Goal: Task Accomplishment & Management: Use online tool/utility

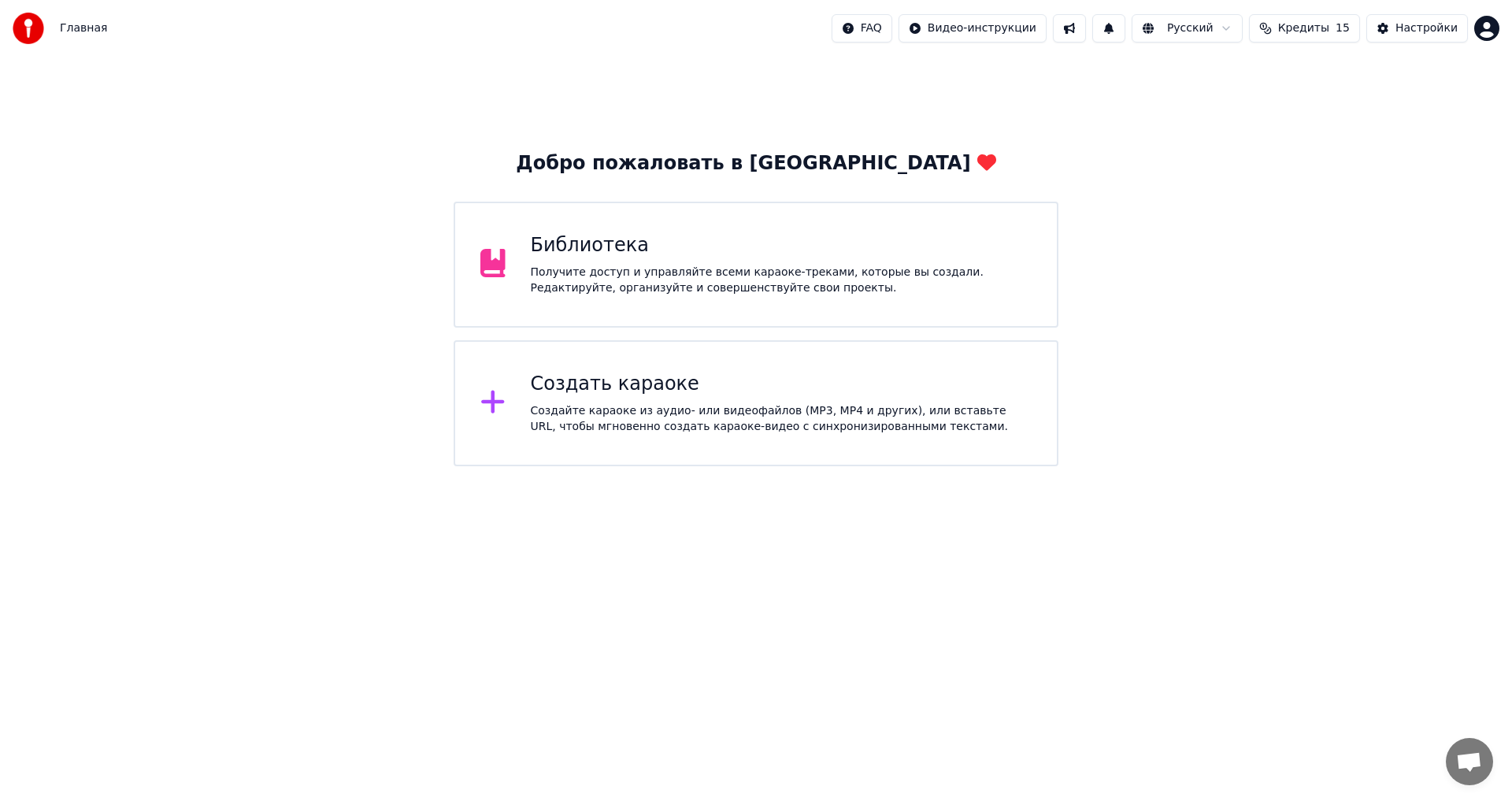
click at [719, 388] on div "Создать караоке" at bounding box center [781, 384] width 502 height 25
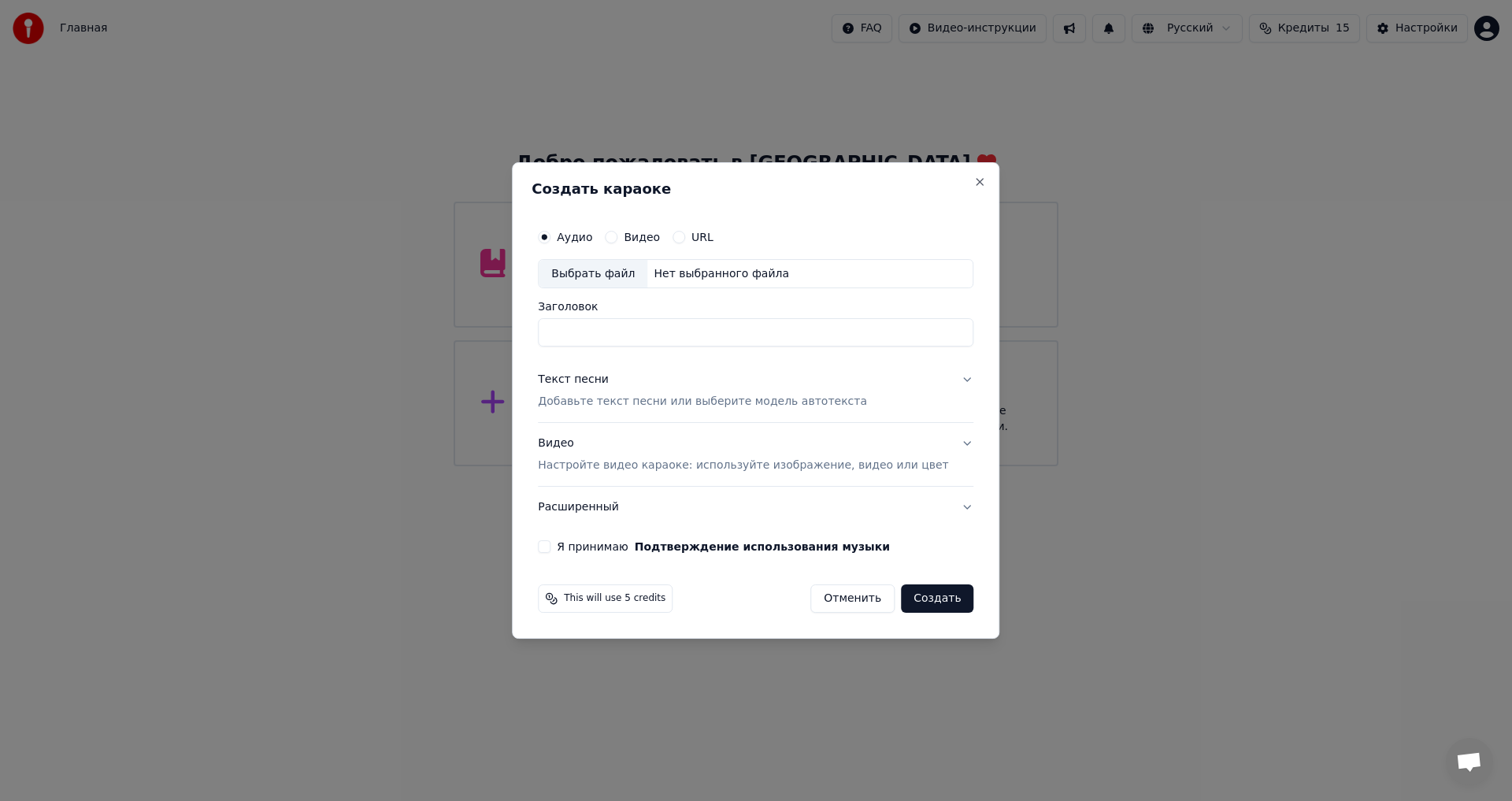
click at [714, 235] on label "URL" at bounding box center [703, 237] width 22 height 11
click at [685, 235] on button "URL" at bounding box center [680, 237] width 13 height 13
click at [697, 270] on input "text" at bounding box center [756, 274] width 436 height 32
paste input "**********"
type input "**********"
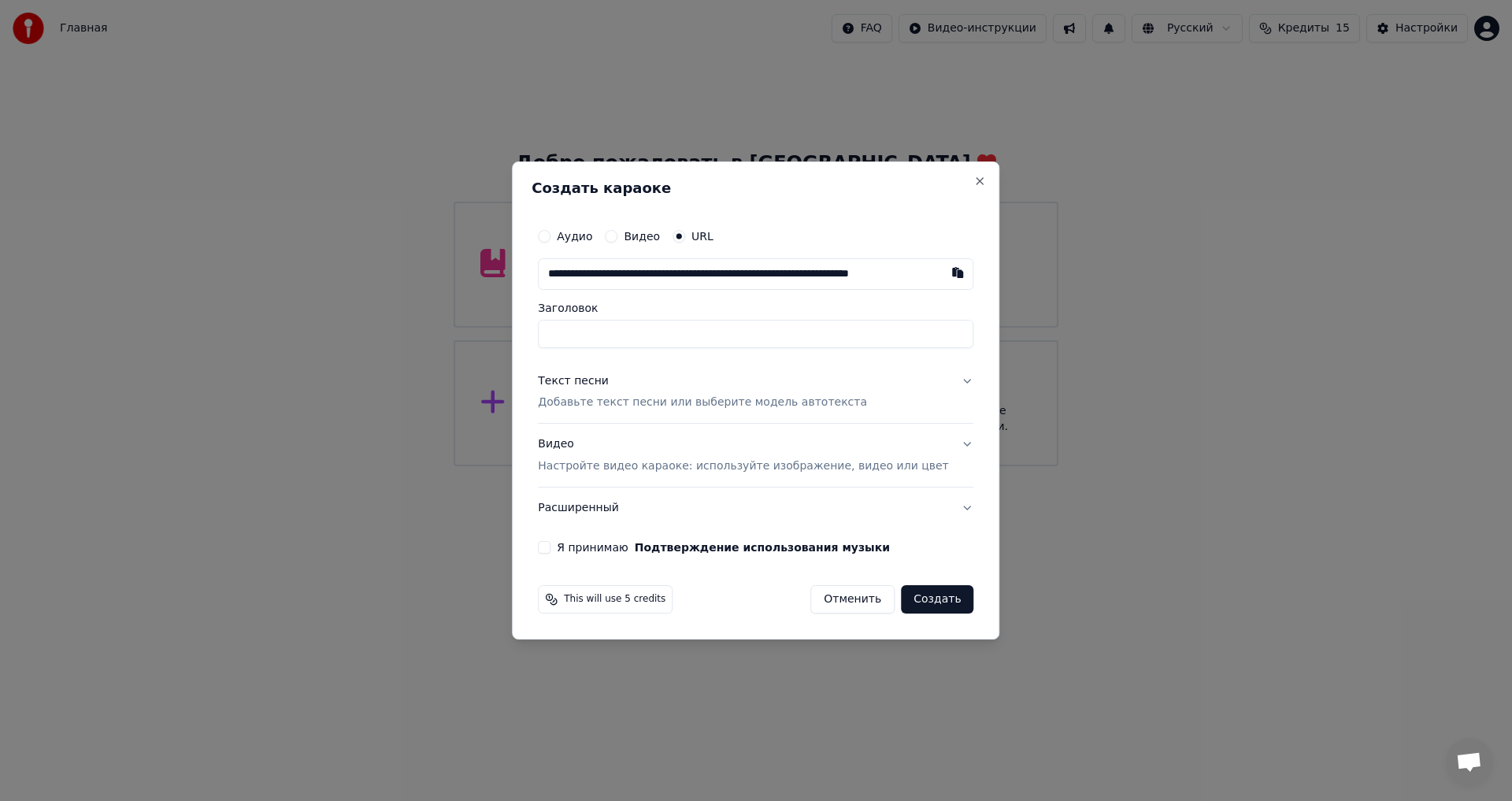
scroll to position [0, 59]
type input "**********"
click at [641, 403] on p "Добавьте текст песни или выберите модель автотекста" at bounding box center [702, 402] width 329 height 16
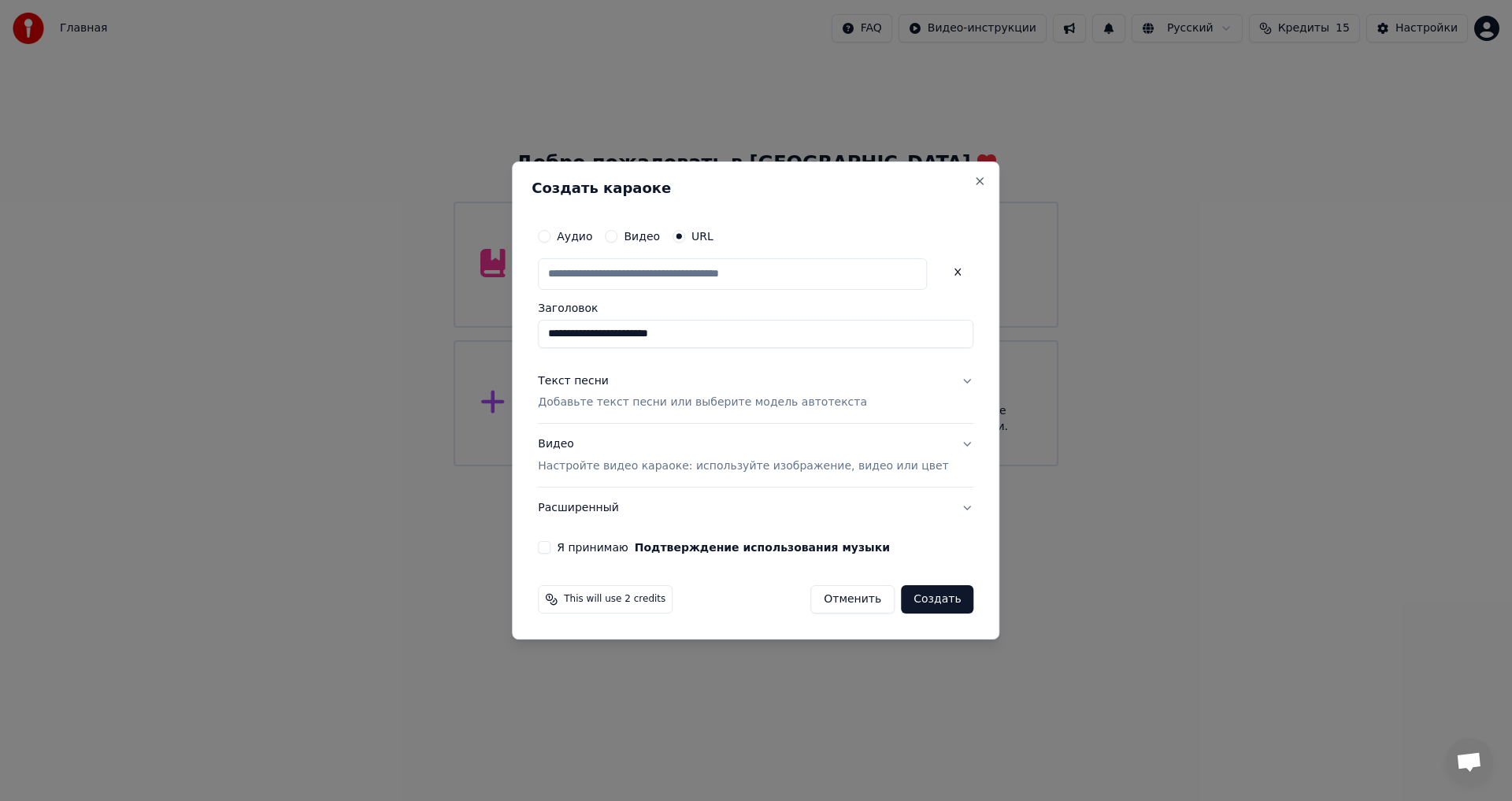
type input "**********"
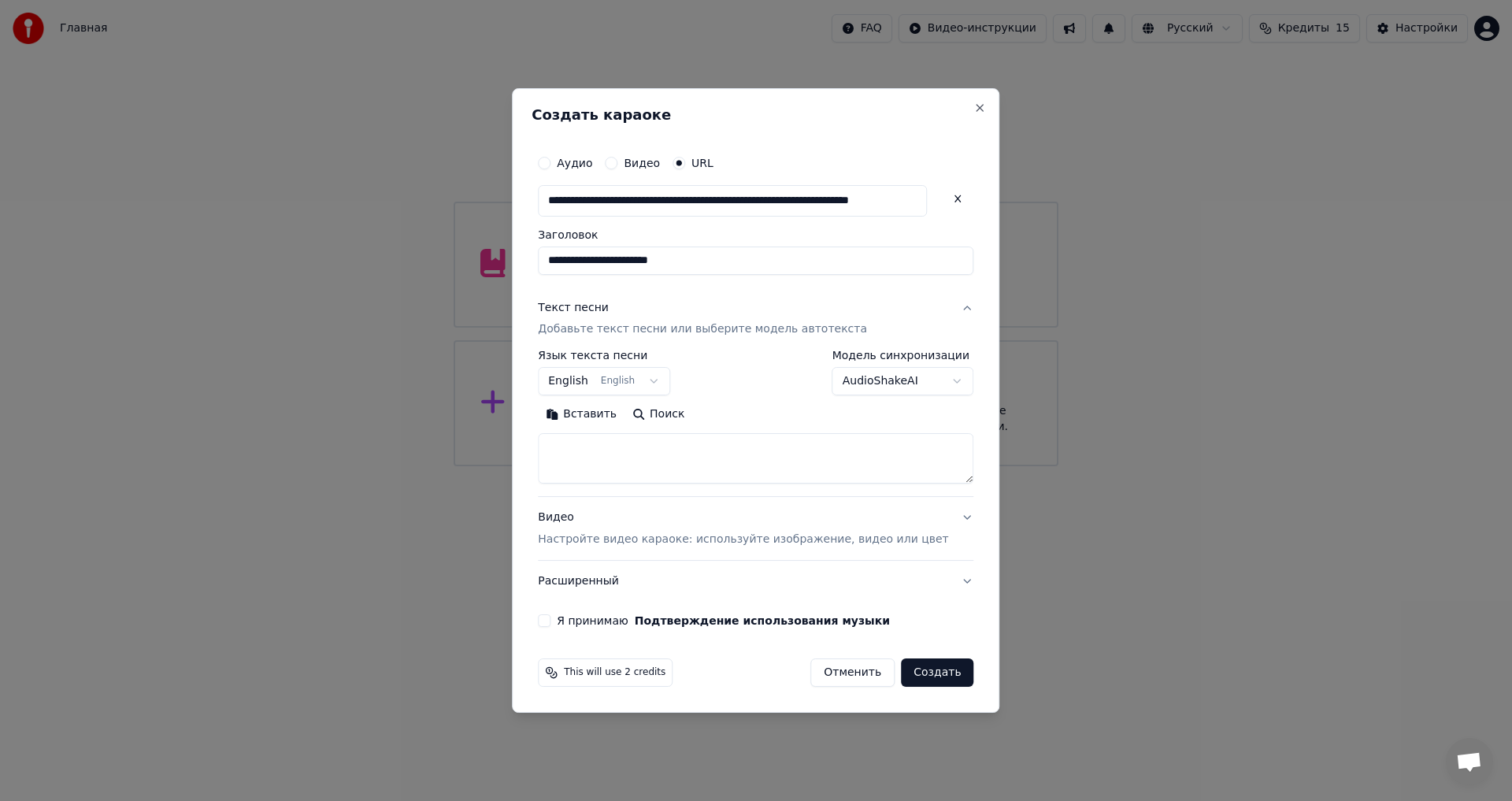
click at [633, 461] on textarea at bounding box center [756, 459] width 436 height 50
paste textarea "**********"
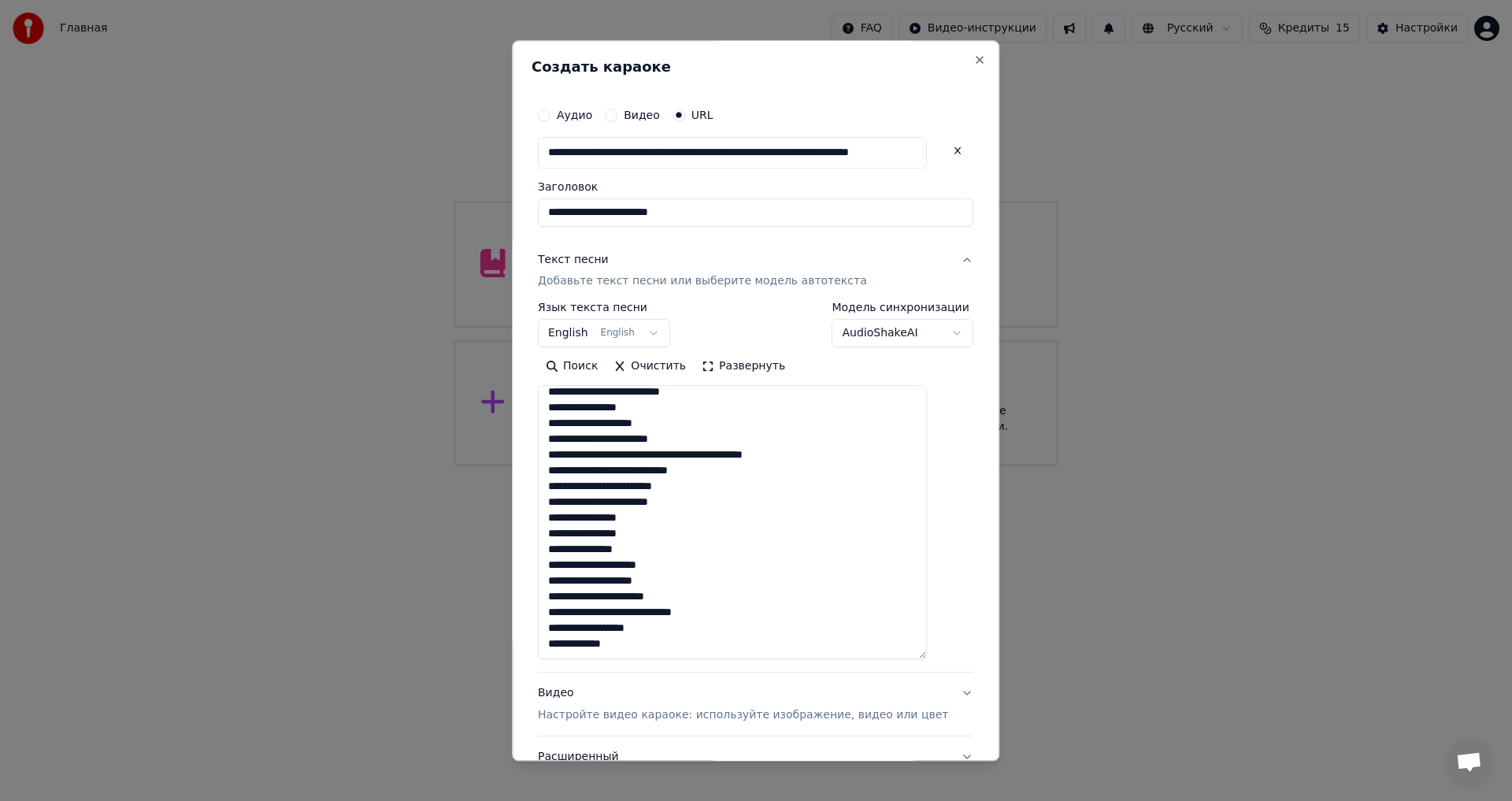
drag, startPoint x: 944, startPoint y: 477, endPoint x: 941, endPoint y: 654, distance: 177.0
click at [927, 654] on textarea "**********" at bounding box center [732, 523] width 389 height 274
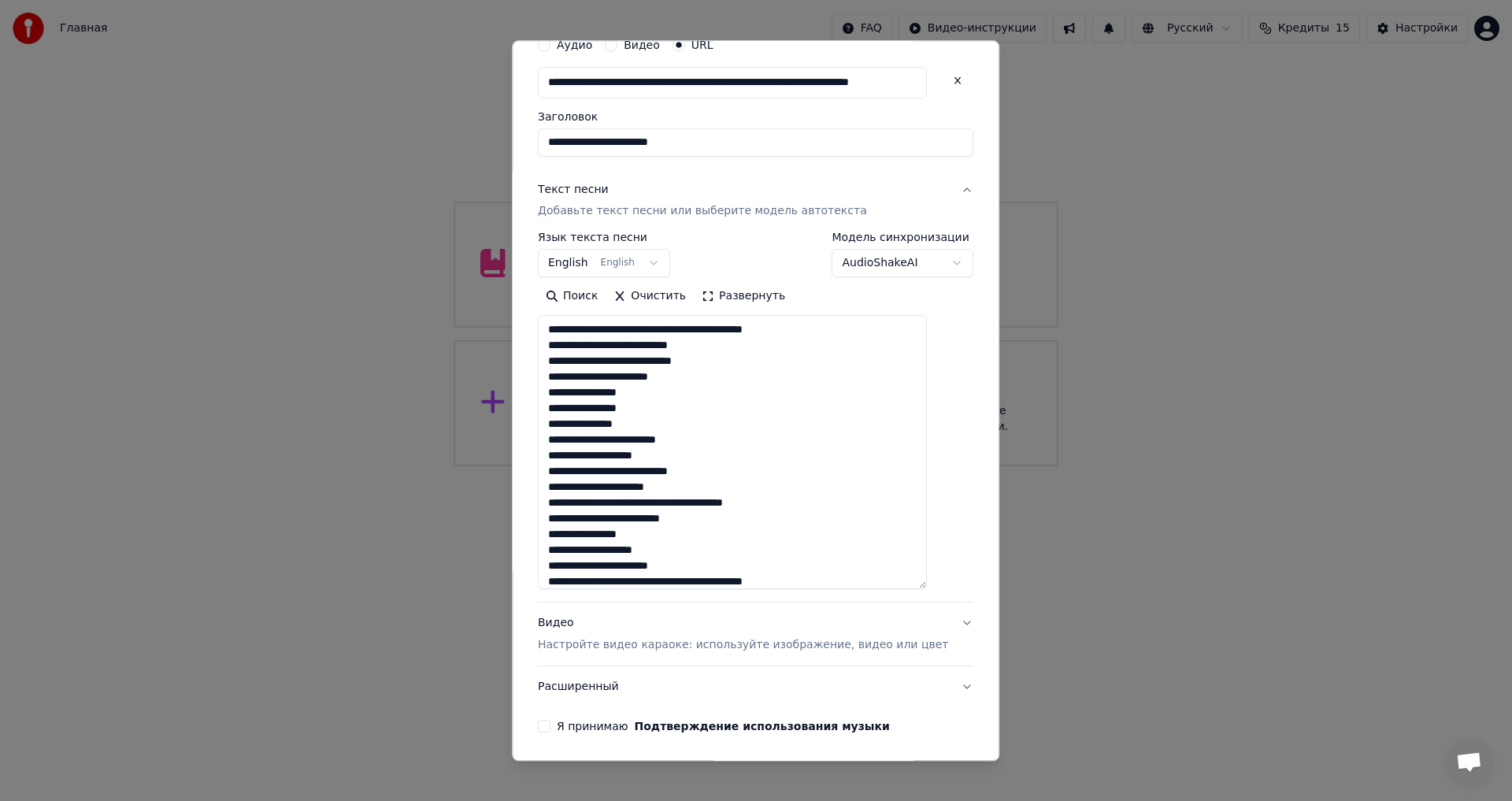
scroll to position [128, 0]
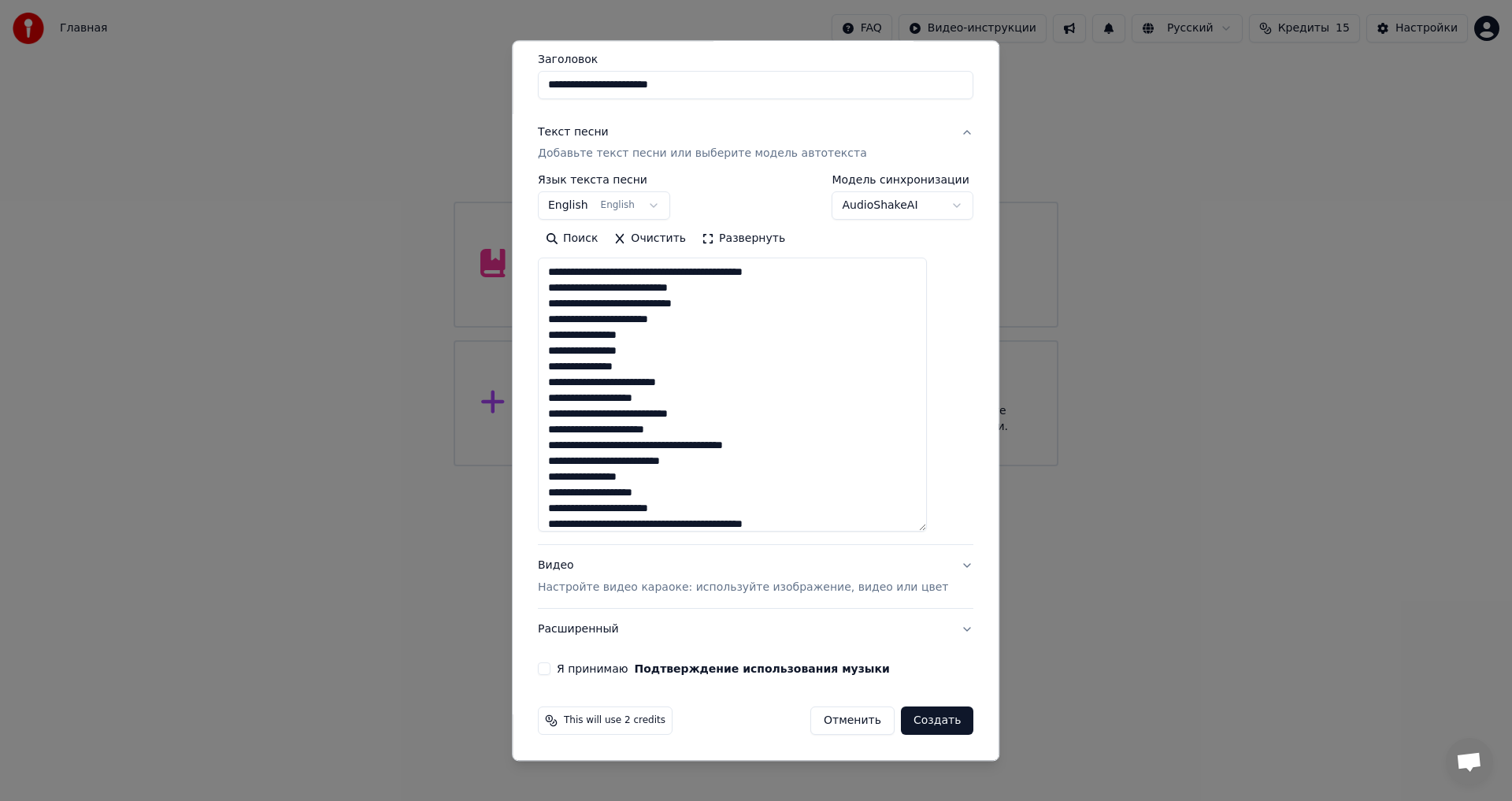
type textarea "**********"
click at [628, 584] on p "Настройте видео караоке: используйте изображение, видео или цвет" at bounding box center [743, 588] width 411 height 16
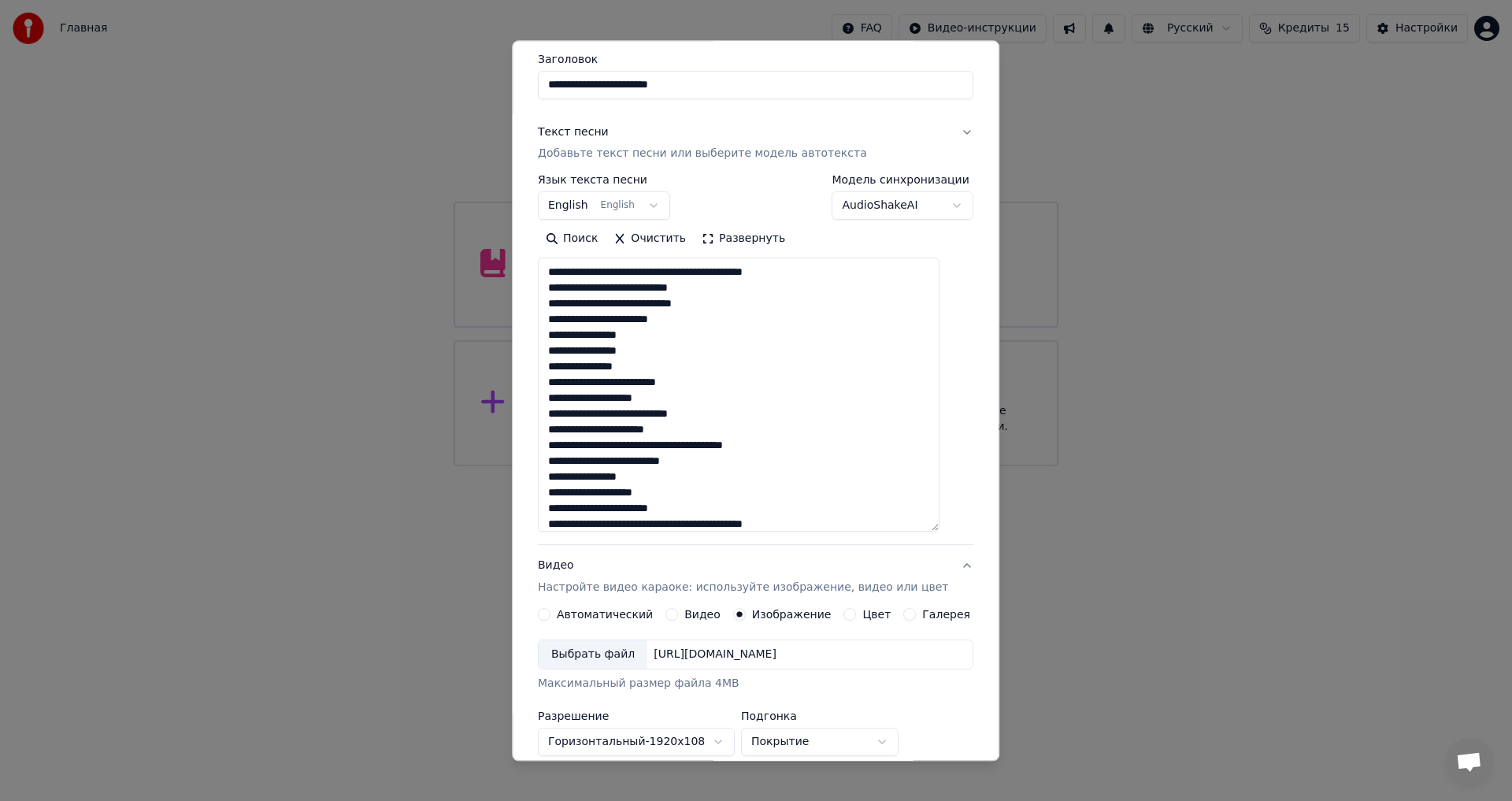
scroll to position [69, 0]
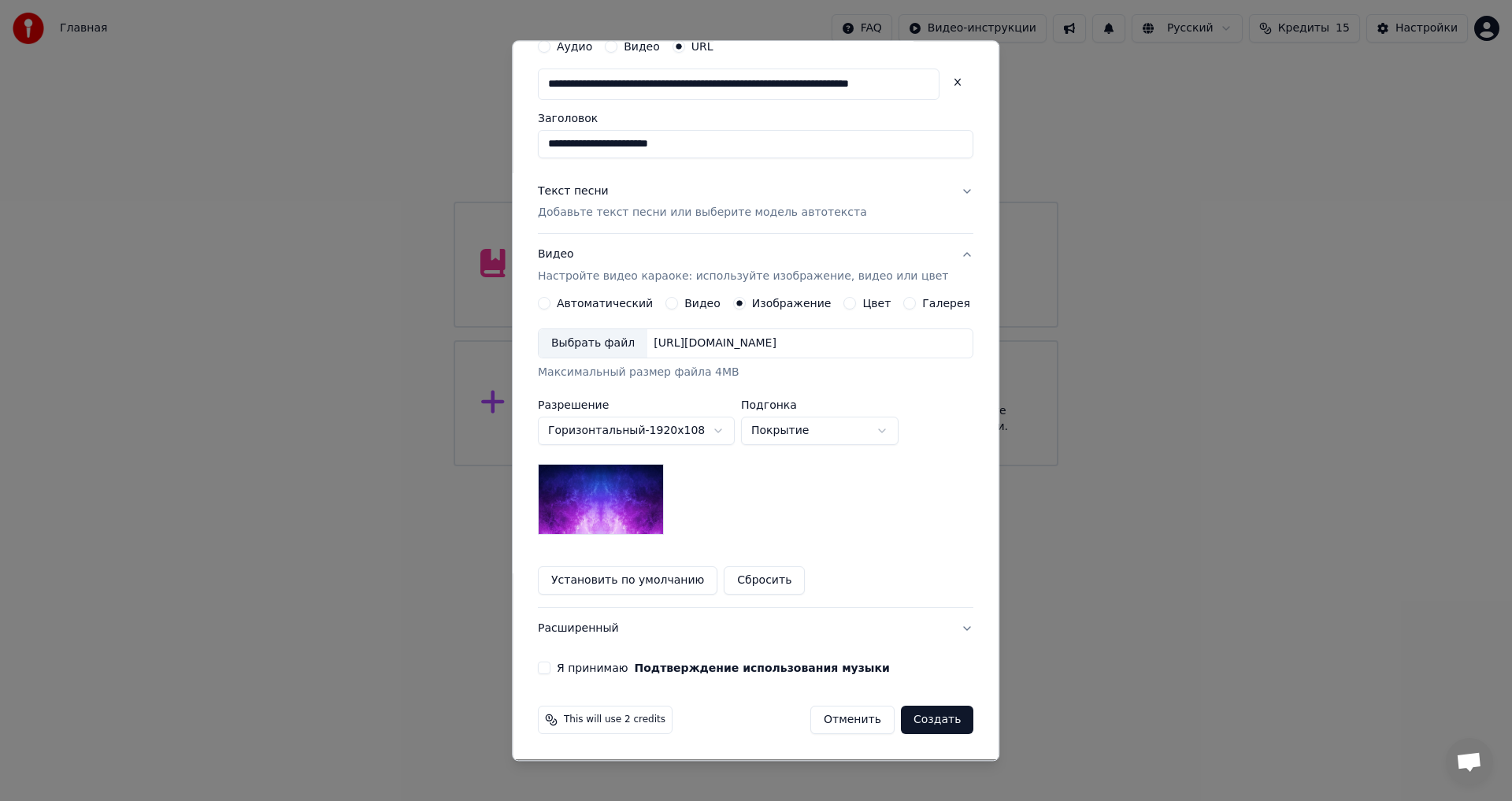
click at [580, 351] on div "Выбрать файл" at bounding box center [592, 344] width 108 height 29
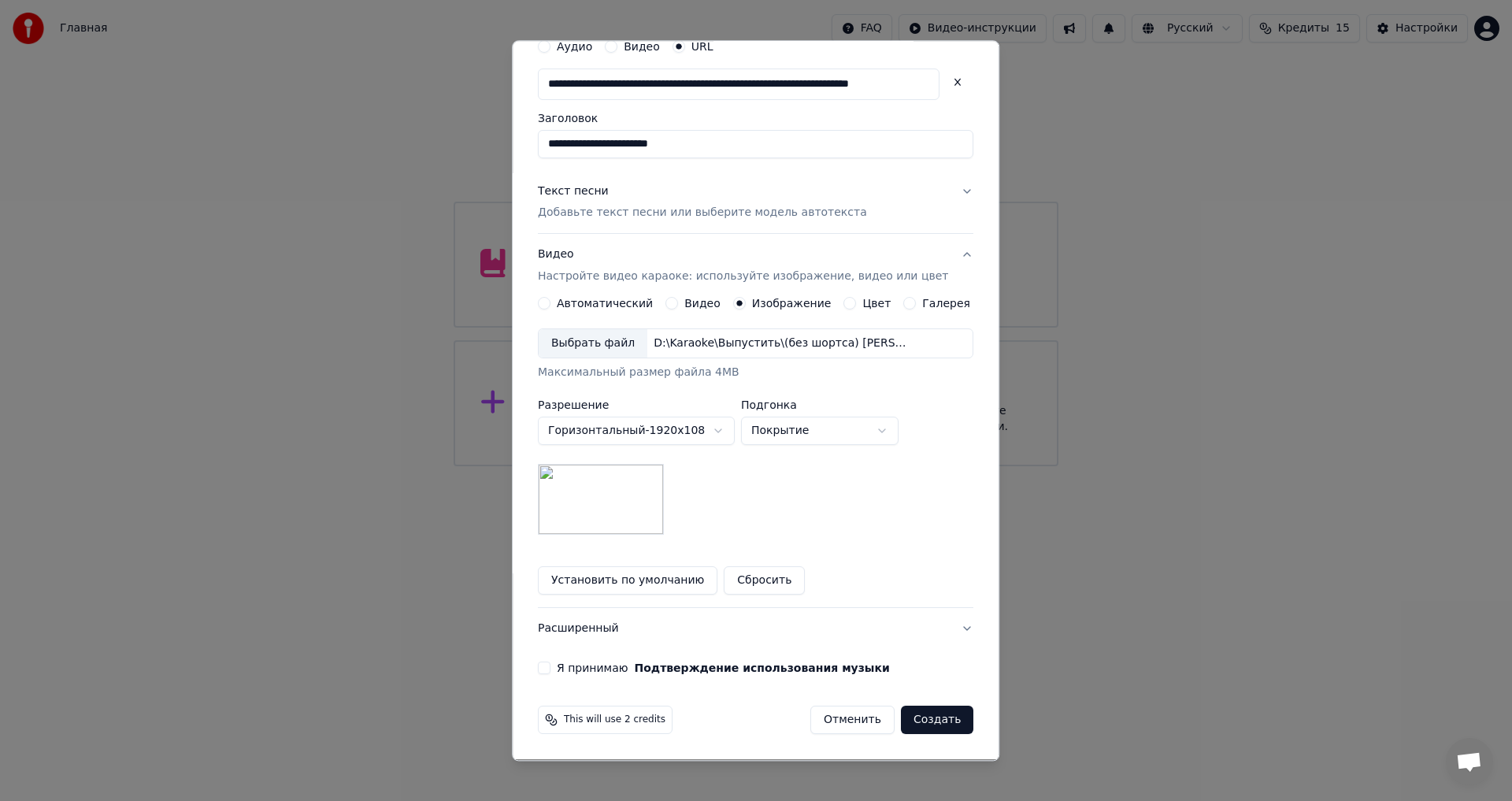
click at [588, 663] on label "Я принимаю Подтверждение использования музыки" at bounding box center [723, 668] width 333 height 11
click at [551, 663] on button "Я принимаю Подтверждение использования музыки" at bounding box center [544, 668] width 13 height 13
click at [602, 628] on button "Расширенный" at bounding box center [756, 629] width 436 height 41
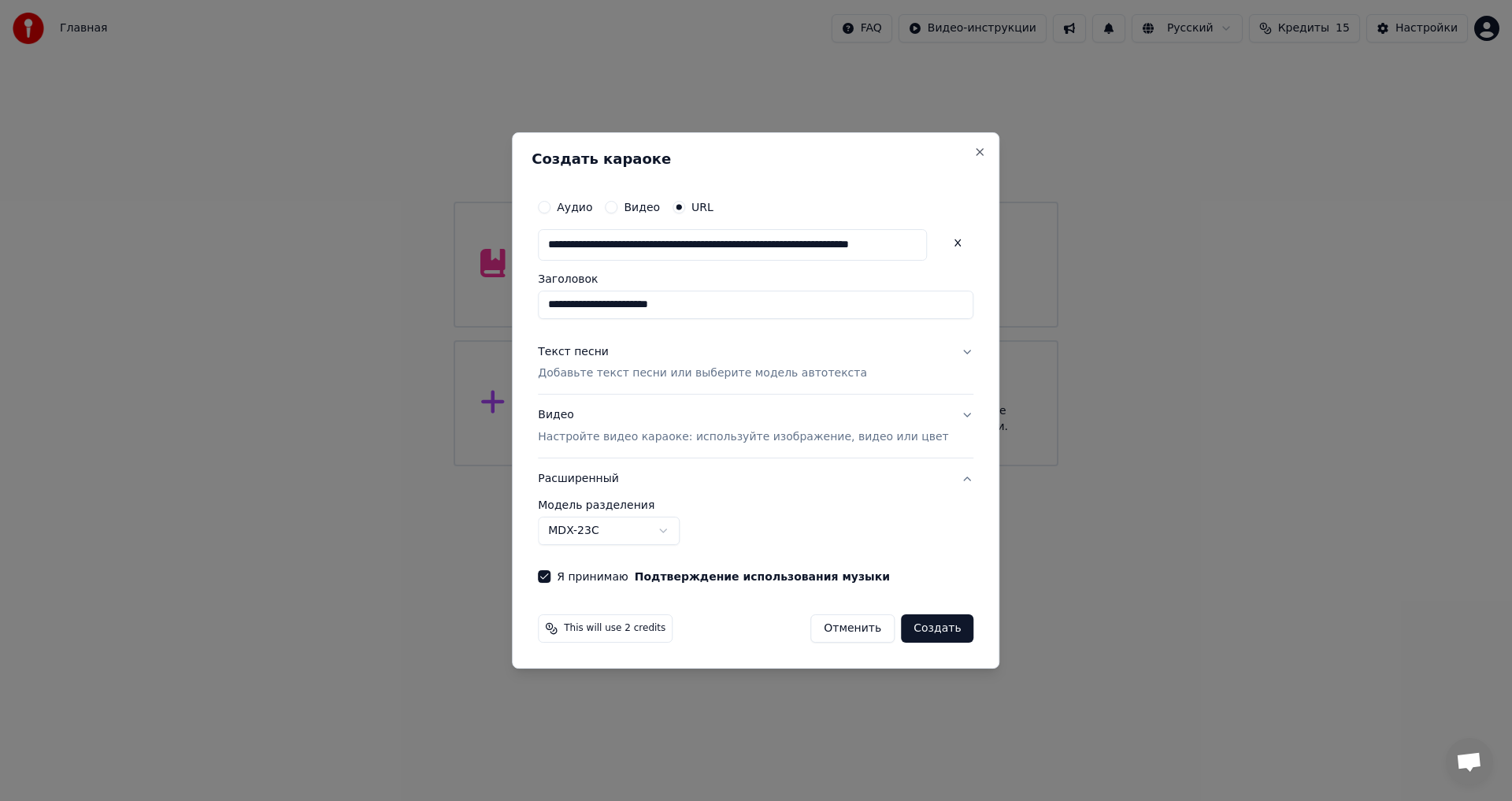
click at [643, 466] on body "**********" at bounding box center [756, 233] width 1512 height 466
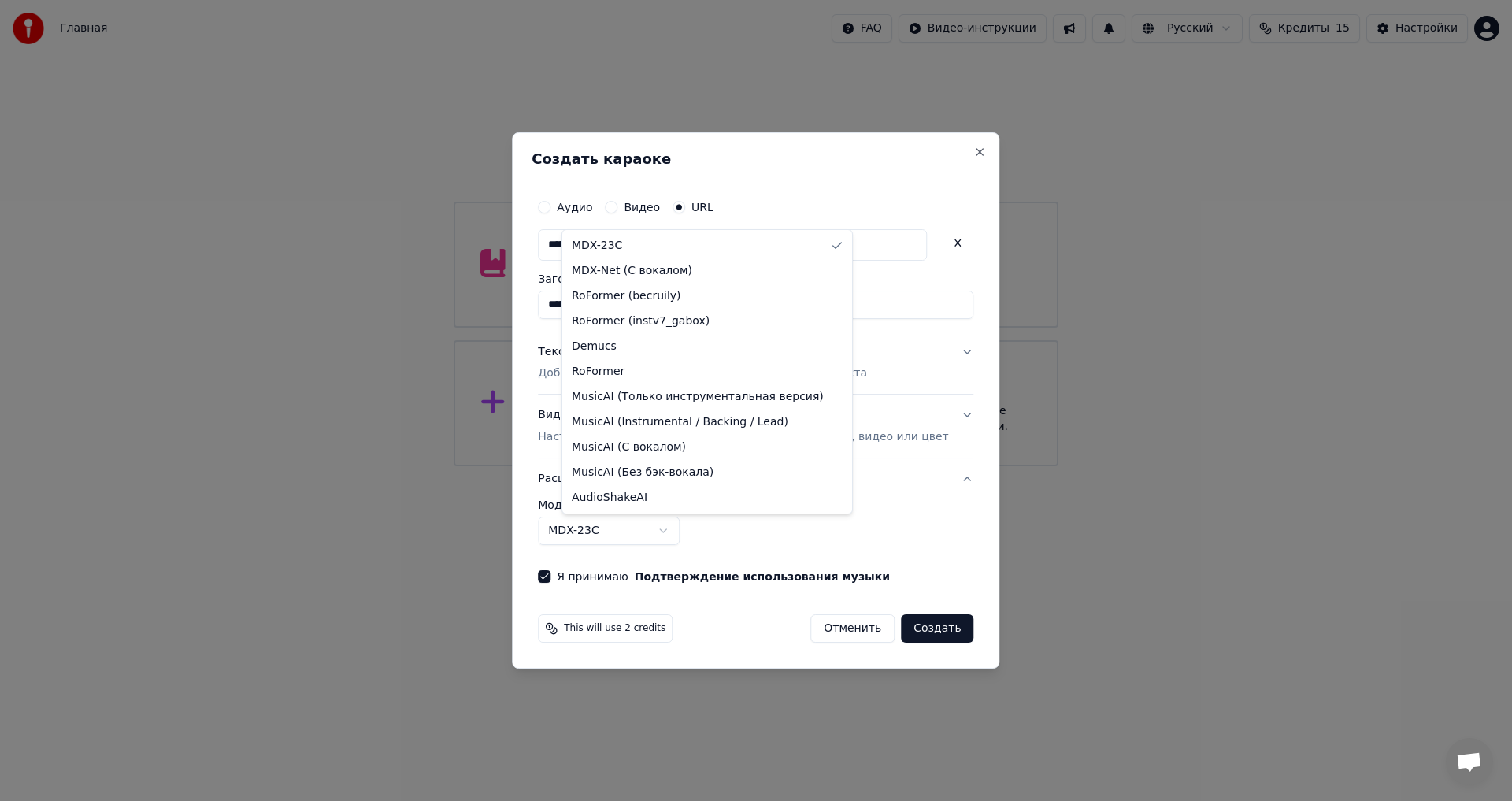
select select "**********"
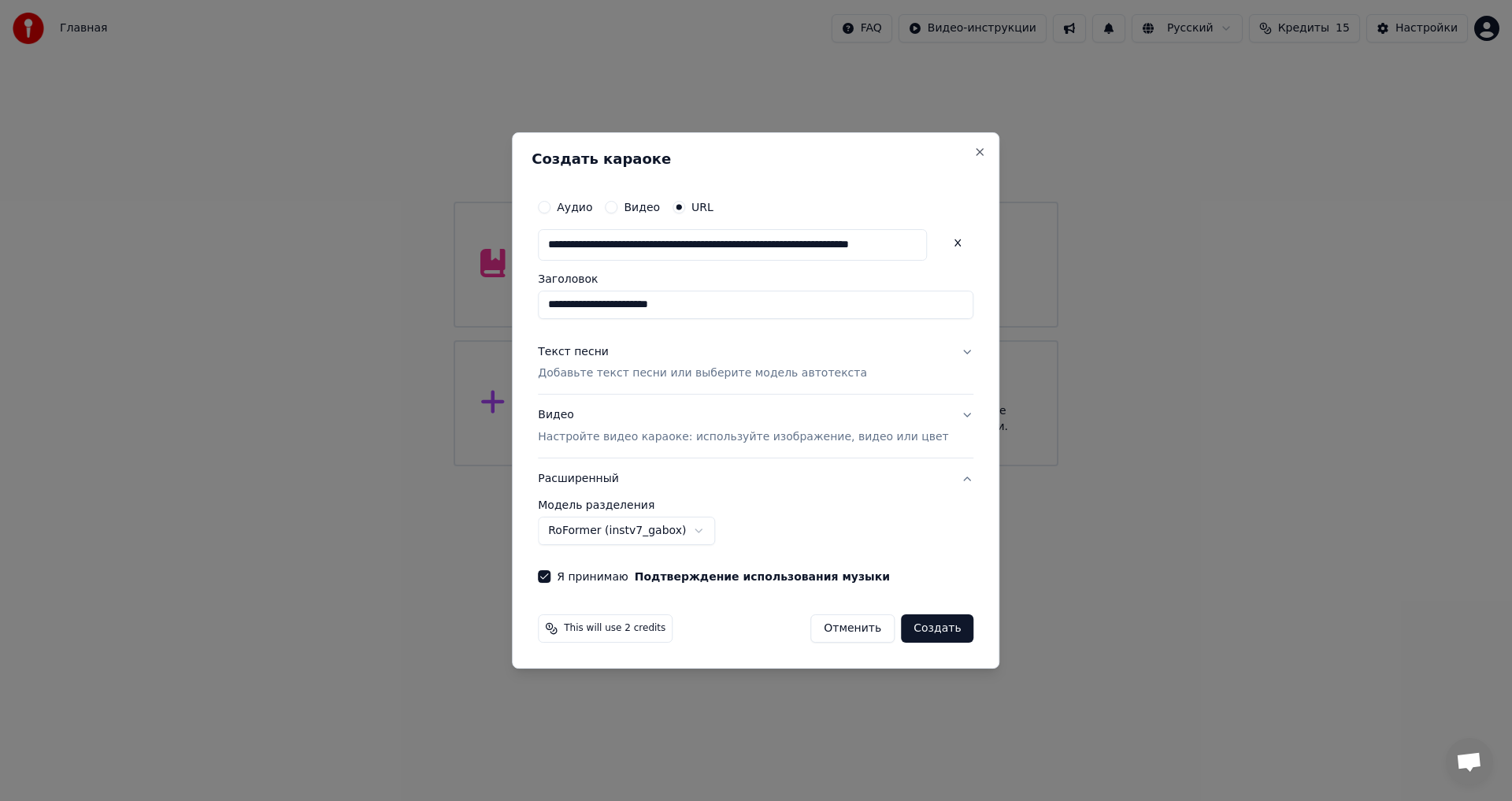
click at [903, 629] on button "Создать" at bounding box center [937, 629] width 72 height 29
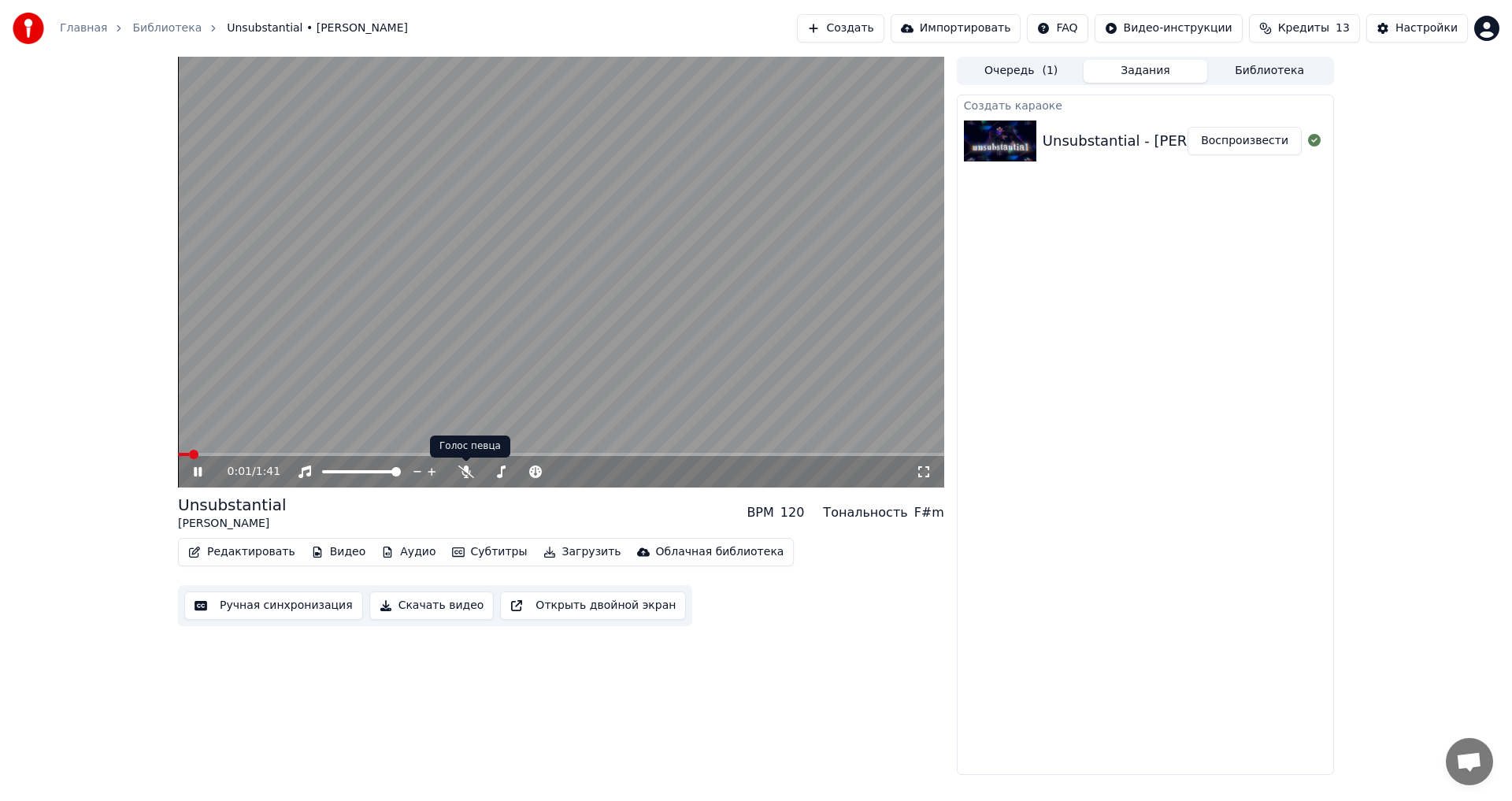
click at [464, 479] on div "0:01 / 1:41" at bounding box center [572, 471] width 689 height 16
click at [465, 471] on icon at bounding box center [465, 472] width 16 height 13
click at [253, 603] on button "Ручная синхронизация" at bounding box center [273, 605] width 179 height 29
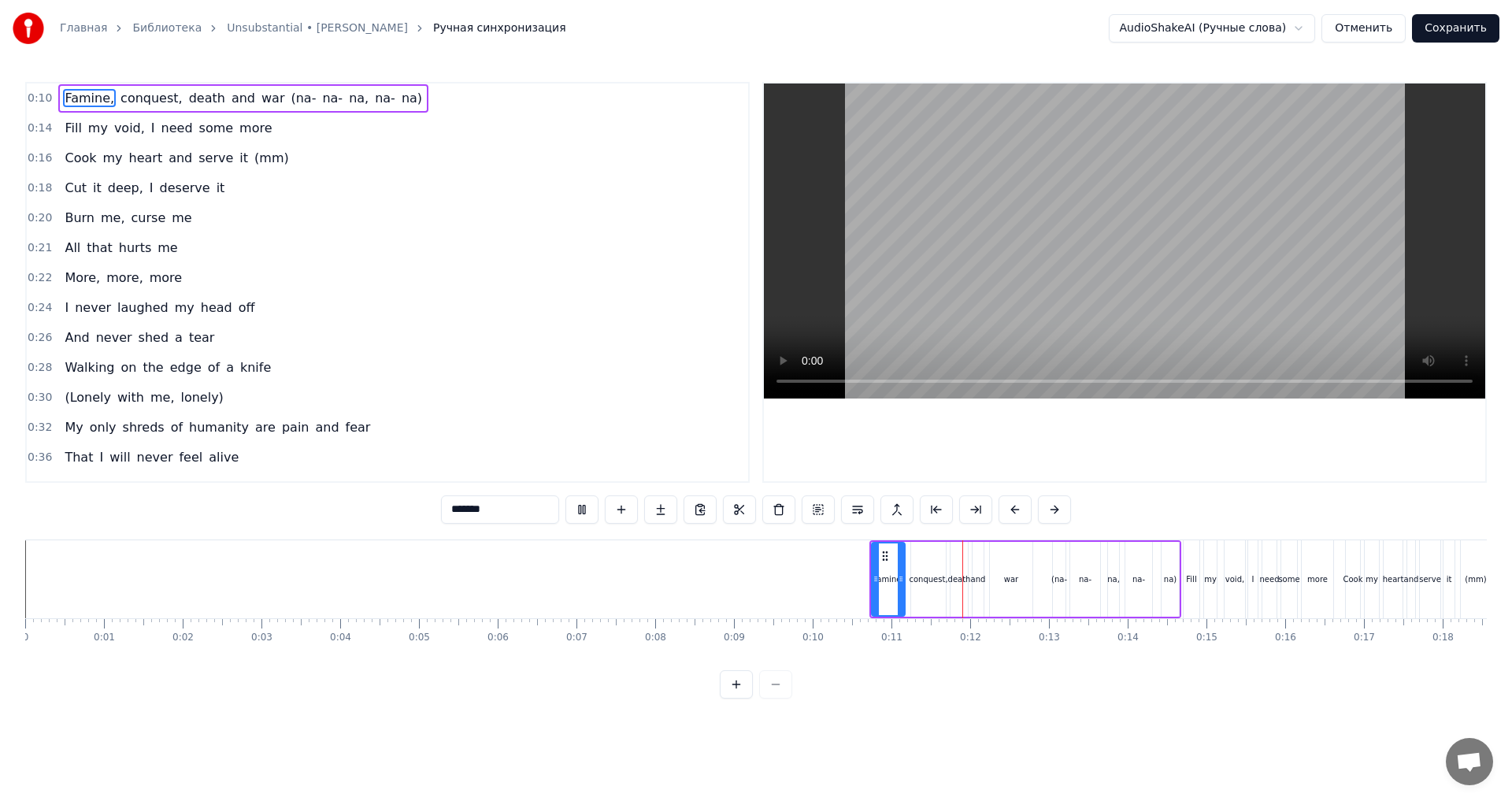
click at [774, 386] on video at bounding box center [1124, 241] width 721 height 315
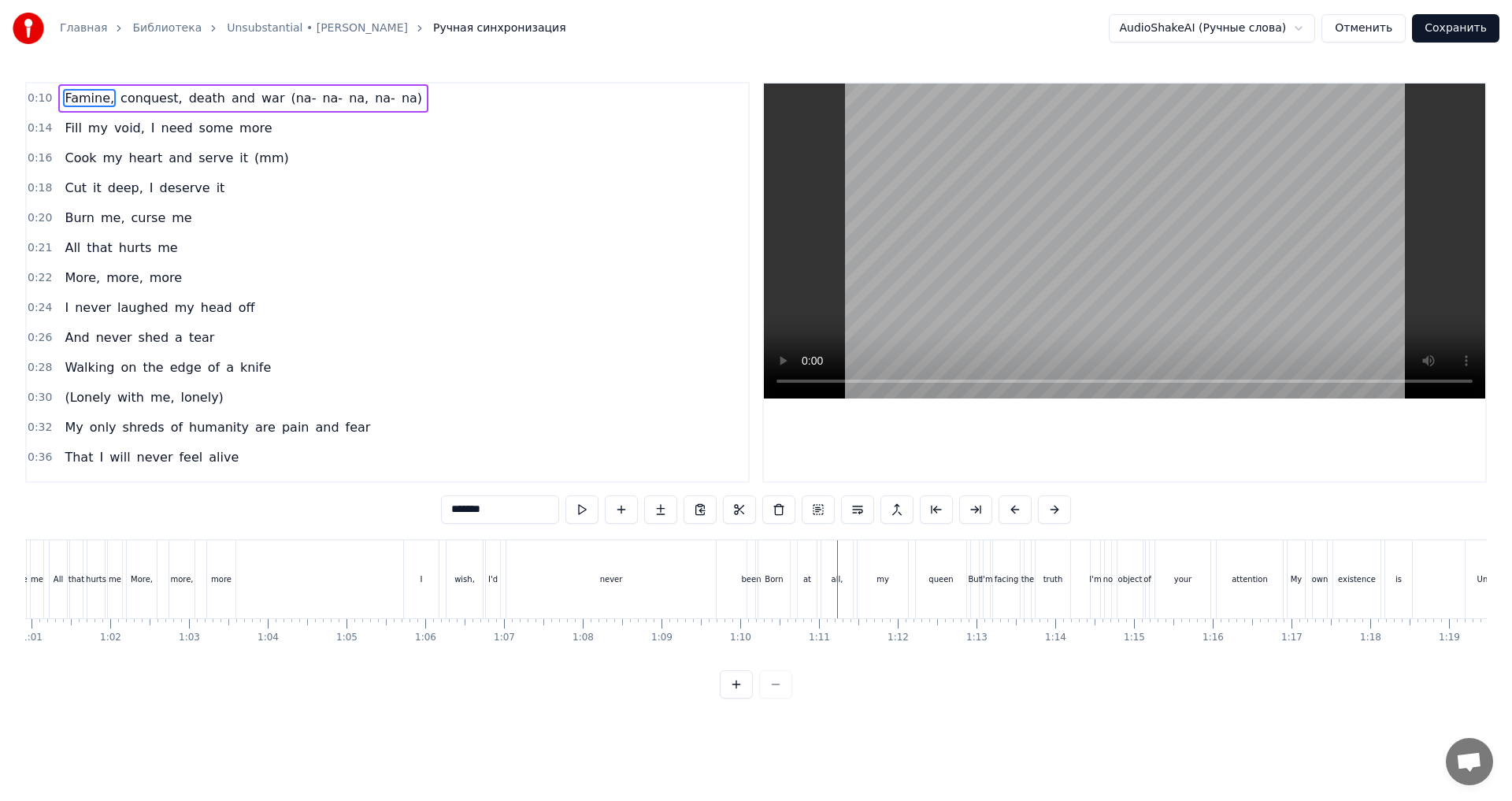
scroll to position [0, 4764]
click at [724, 586] on div "never" at bounding box center [645, 579] width 210 height 78
type input "*****"
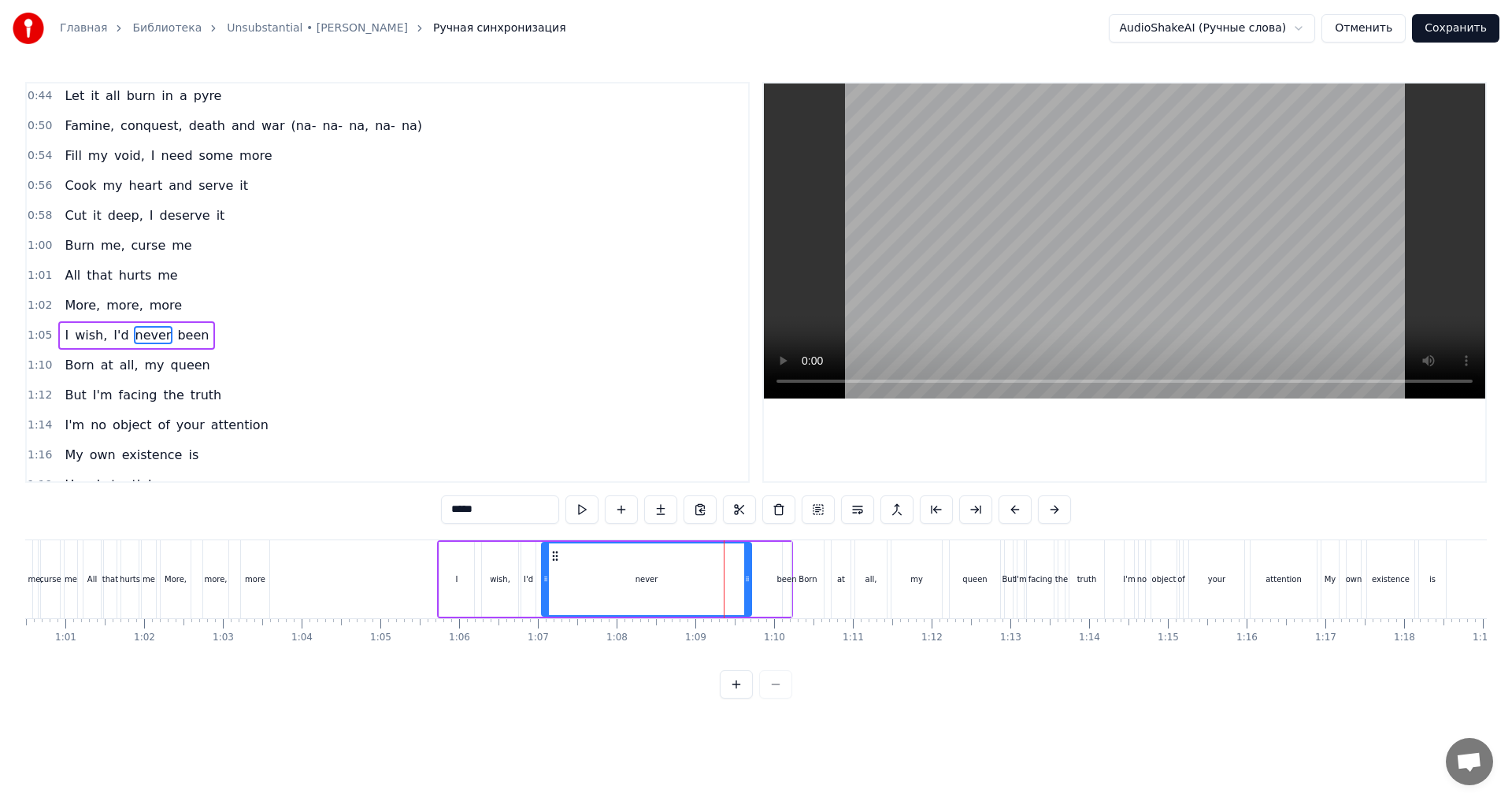
scroll to position [470, 0]
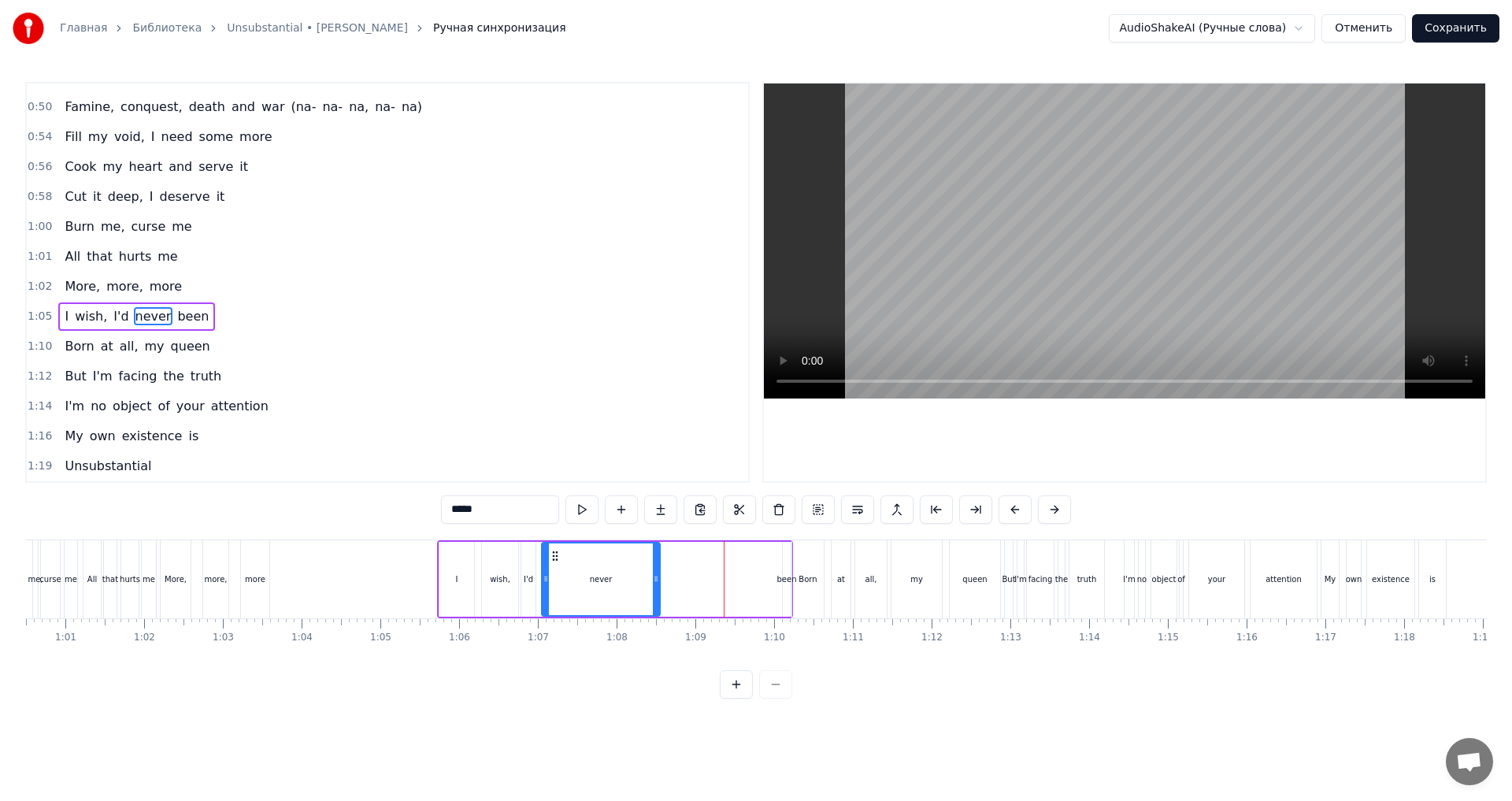
drag, startPoint x: 748, startPoint y: 586, endPoint x: 656, endPoint y: 589, distance: 92.0
click at [656, 589] on div at bounding box center [655, 578] width 6 height 71
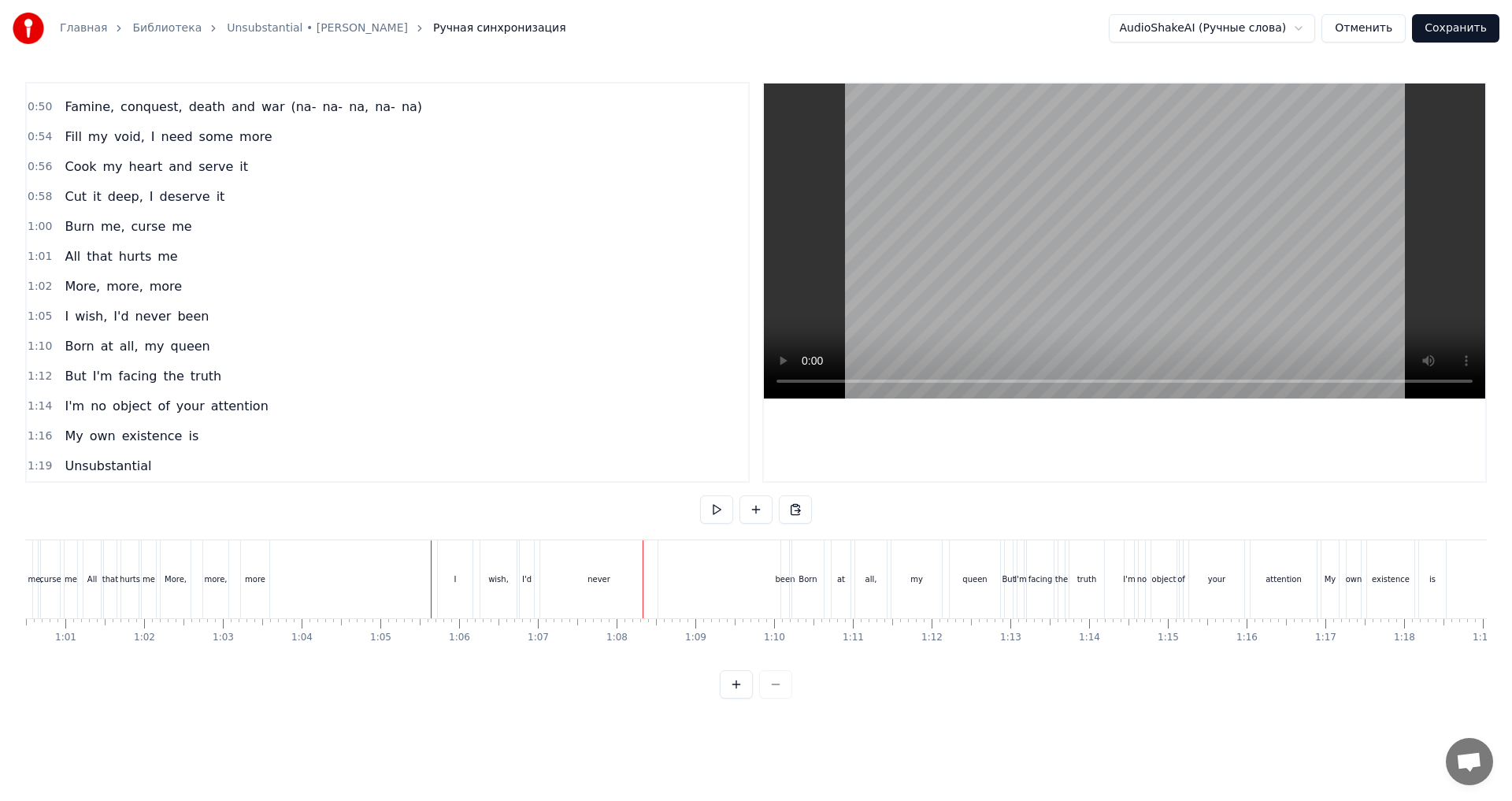
click at [661, 587] on div "I wish, I'd never been" at bounding box center [615, 579] width 356 height 78
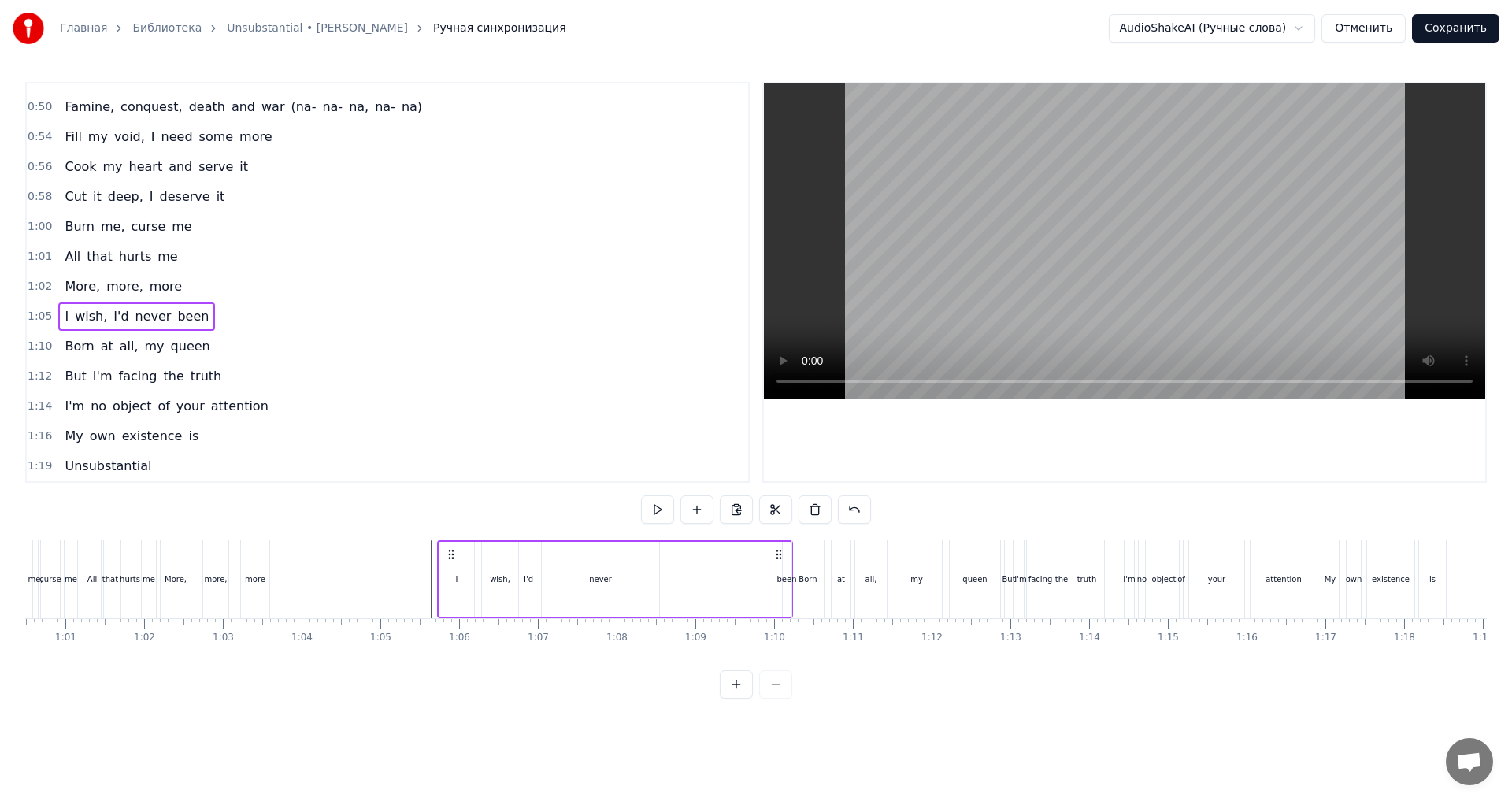
click at [621, 587] on div "never" at bounding box center [600, 578] width 118 height 75
drag, startPoint x: 654, startPoint y: 583, endPoint x: 633, endPoint y: 584, distance: 21.0
click at [633, 584] on icon at bounding box center [633, 579] width 6 height 13
click at [782, 594] on div "been" at bounding box center [787, 578] width 9 height 75
type input "****"
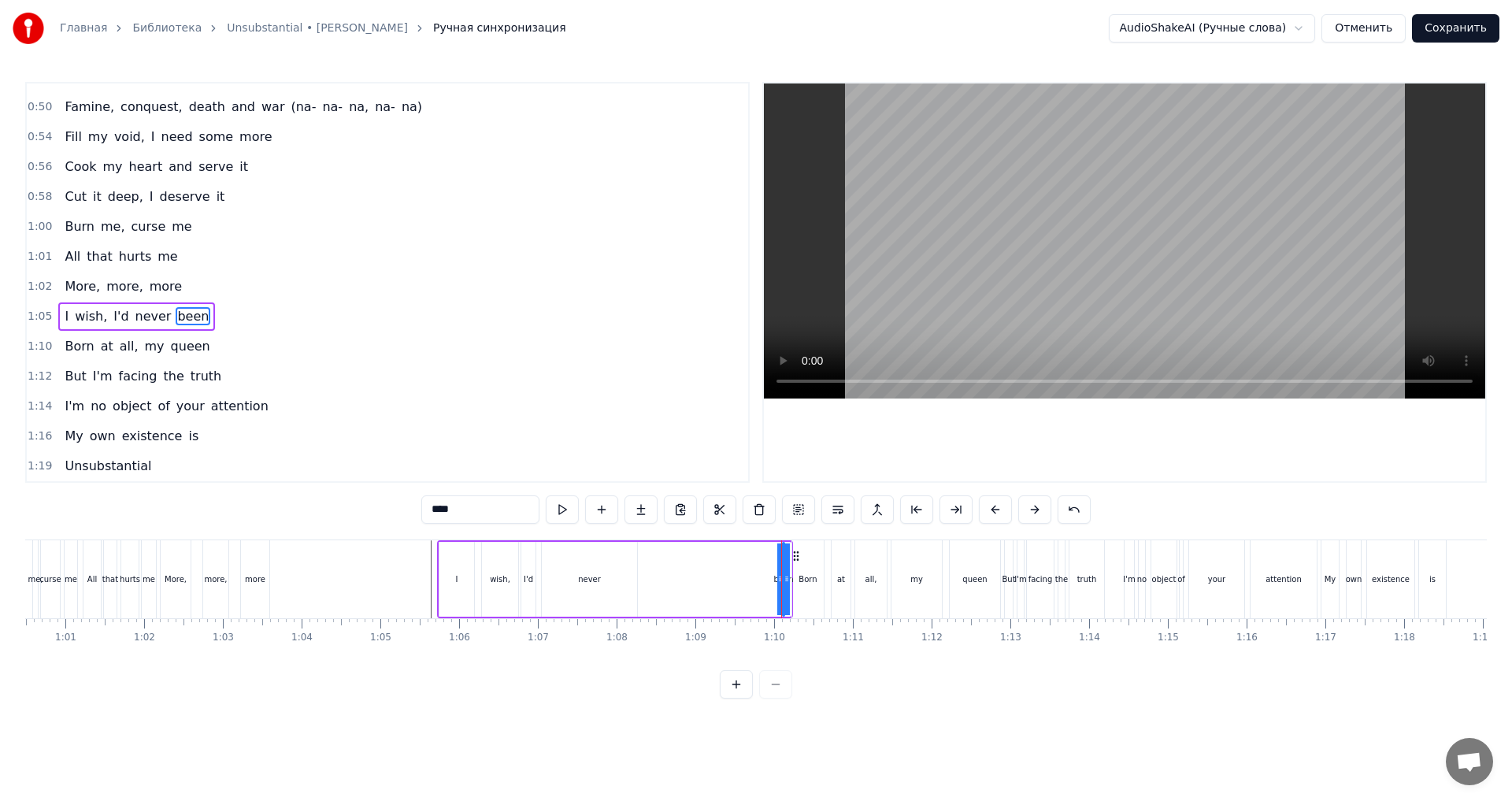
drag, startPoint x: 785, startPoint y: 588, endPoint x: 652, endPoint y: 584, distance: 133.1
click at [652, 584] on div "I wish, I'd never been" at bounding box center [615, 579] width 356 height 78
click at [783, 588] on div "been" at bounding box center [783, 578] width 2 height 75
drag, startPoint x: 783, startPoint y: 586, endPoint x: 642, endPoint y: 589, distance: 141.0
click at [642, 589] on div at bounding box center [644, 578] width 6 height 71
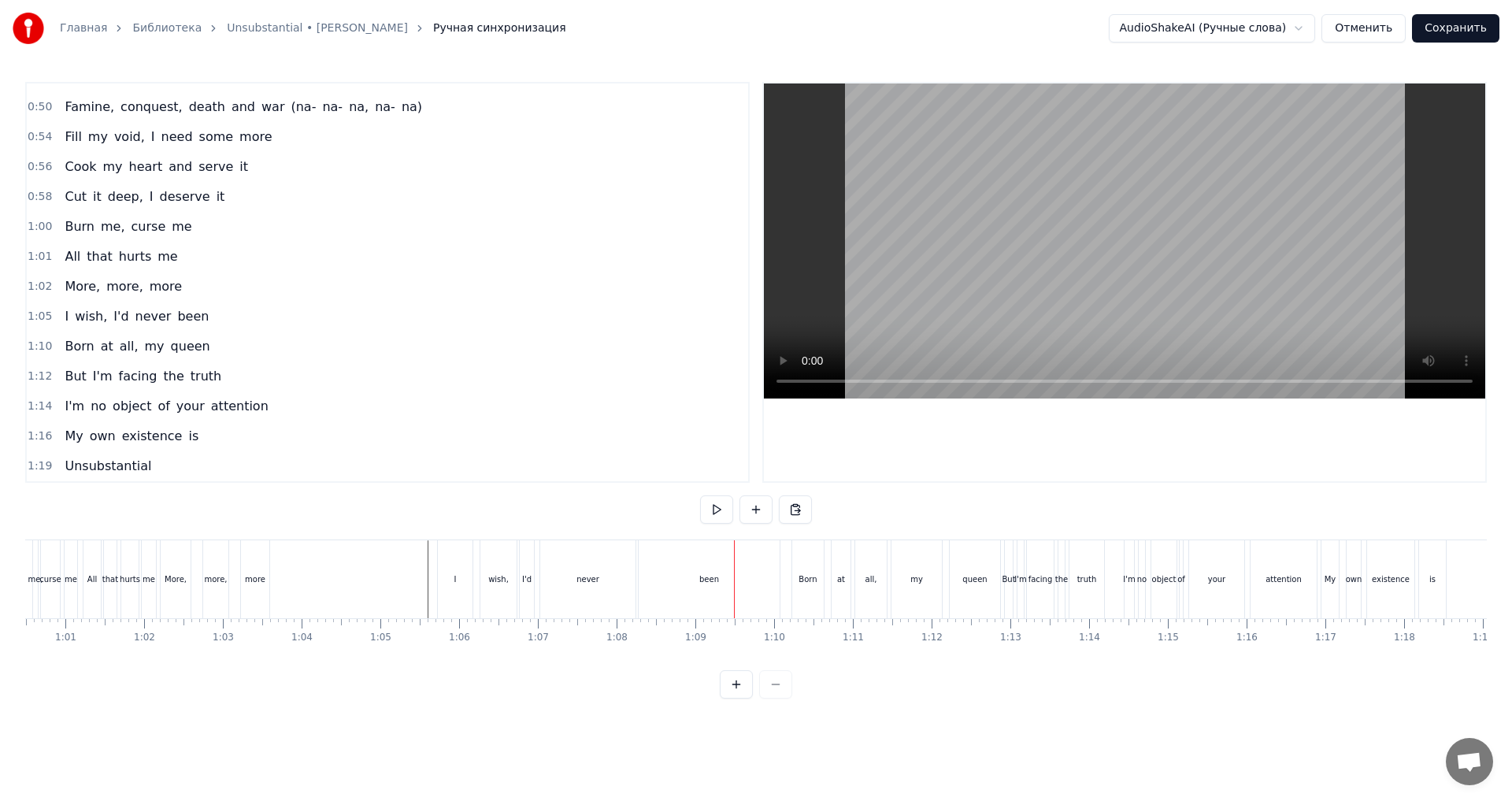
click at [762, 596] on div "been" at bounding box center [709, 579] width 141 height 78
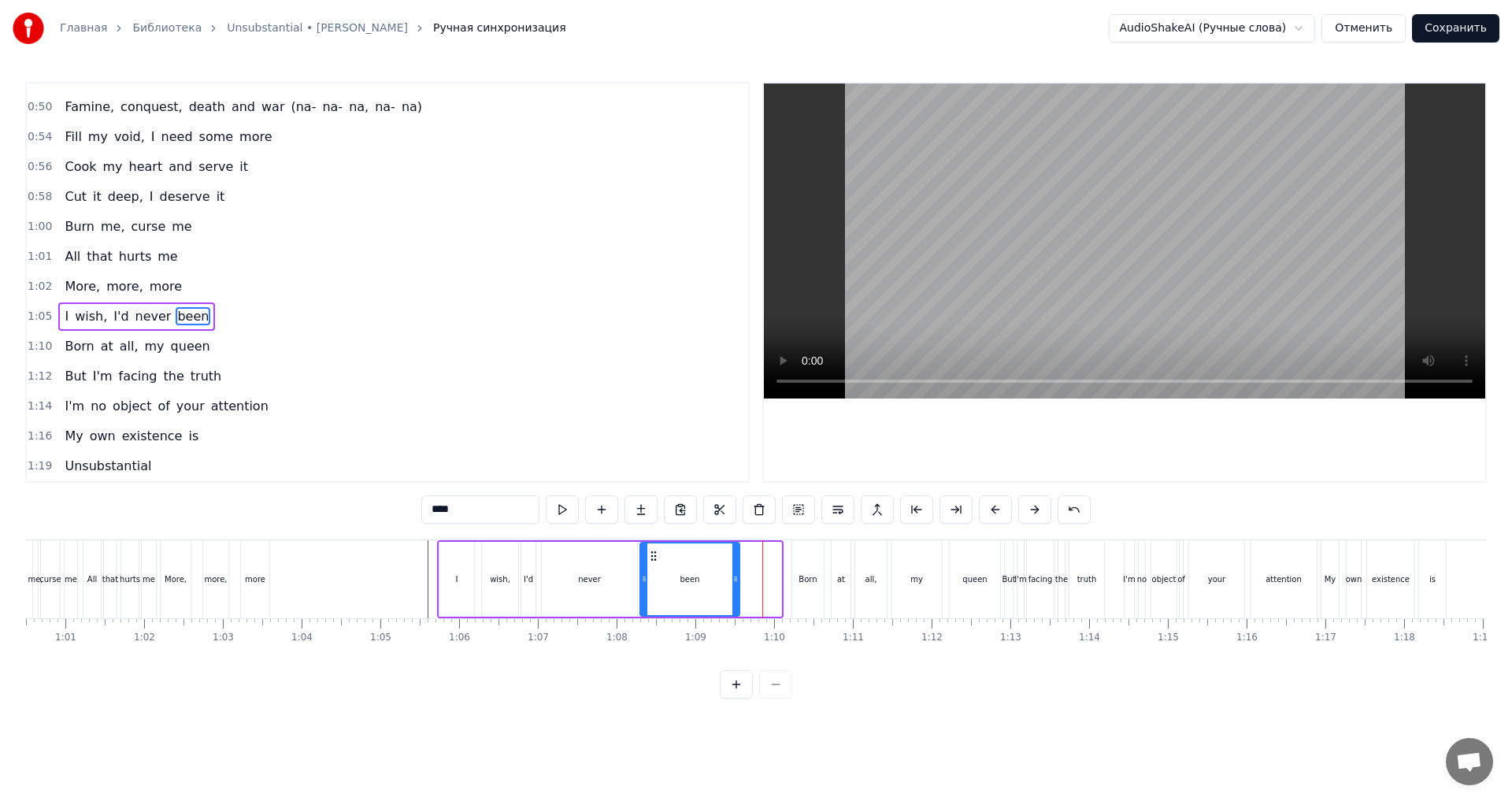
drag, startPoint x: 777, startPoint y: 591, endPoint x: 735, endPoint y: 597, distance: 42.4
click at [735, 597] on div at bounding box center [735, 578] width 6 height 71
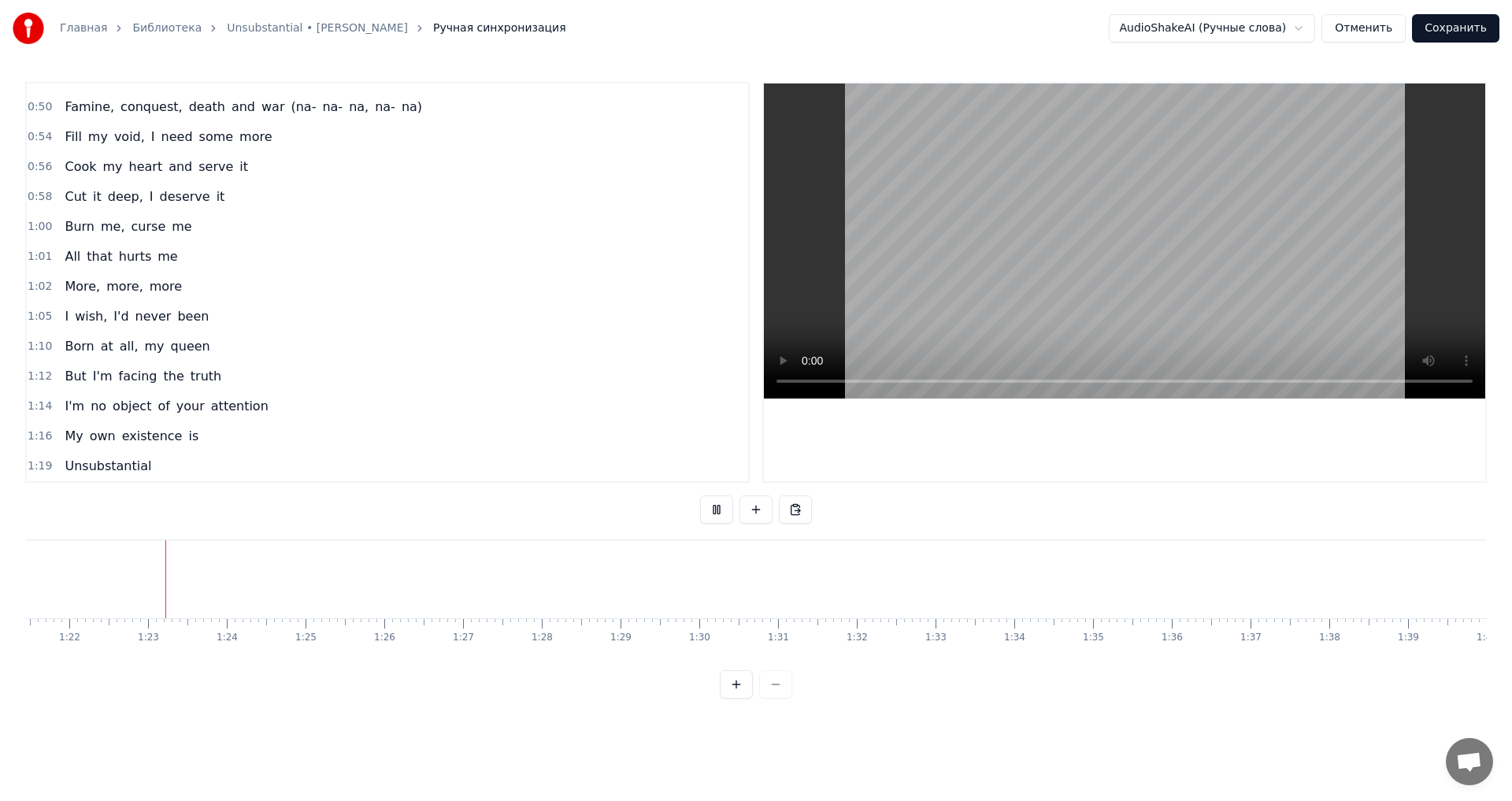
scroll to position [0, 6493]
click at [1443, 28] on button "Сохранить" at bounding box center [1455, 28] width 87 height 29
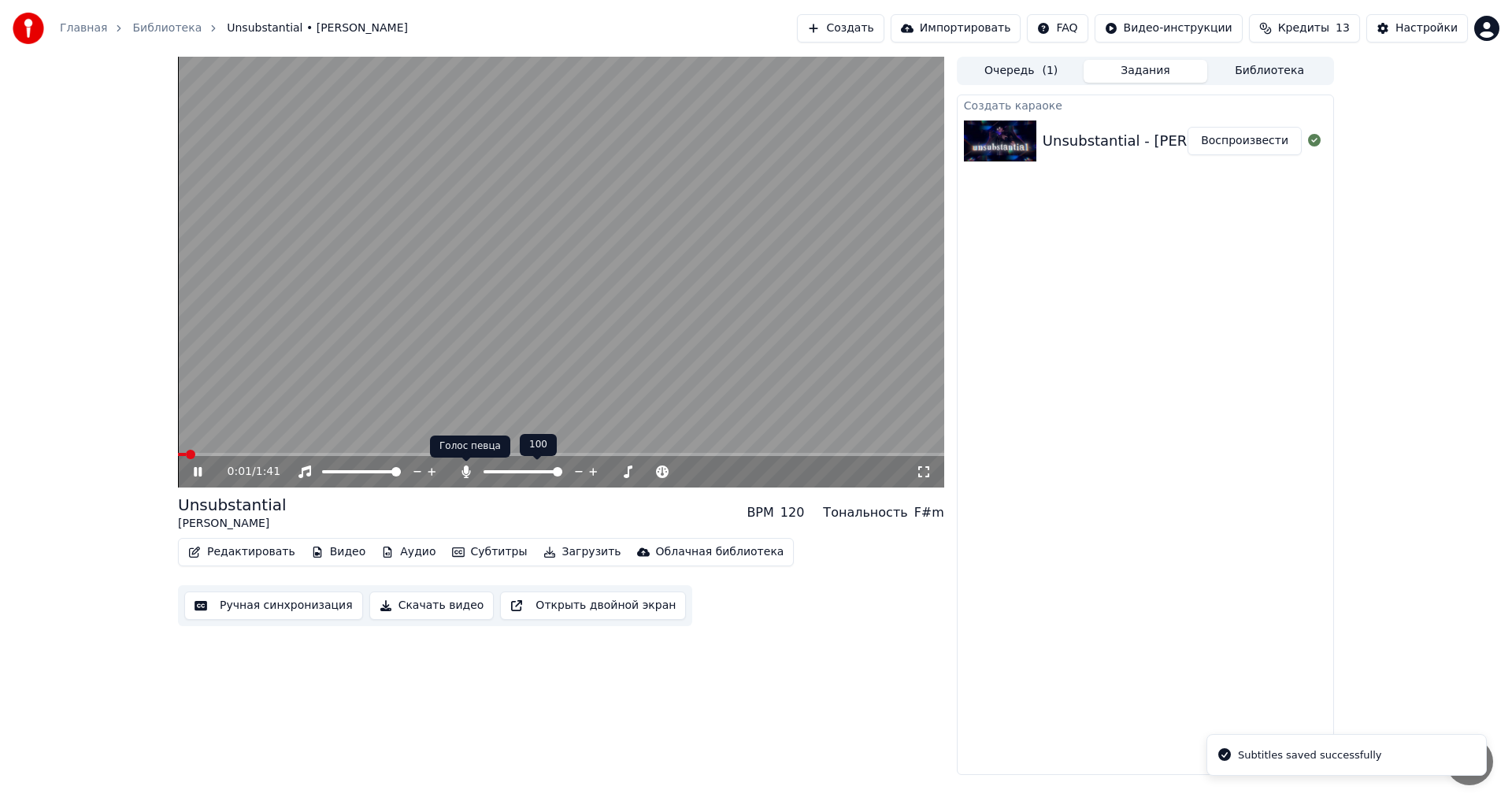
click at [465, 477] on icon at bounding box center [465, 472] width 8 height 13
click at [567, 557] on button "Загрузить" at bounding box center [582, 553] width 91 height 22
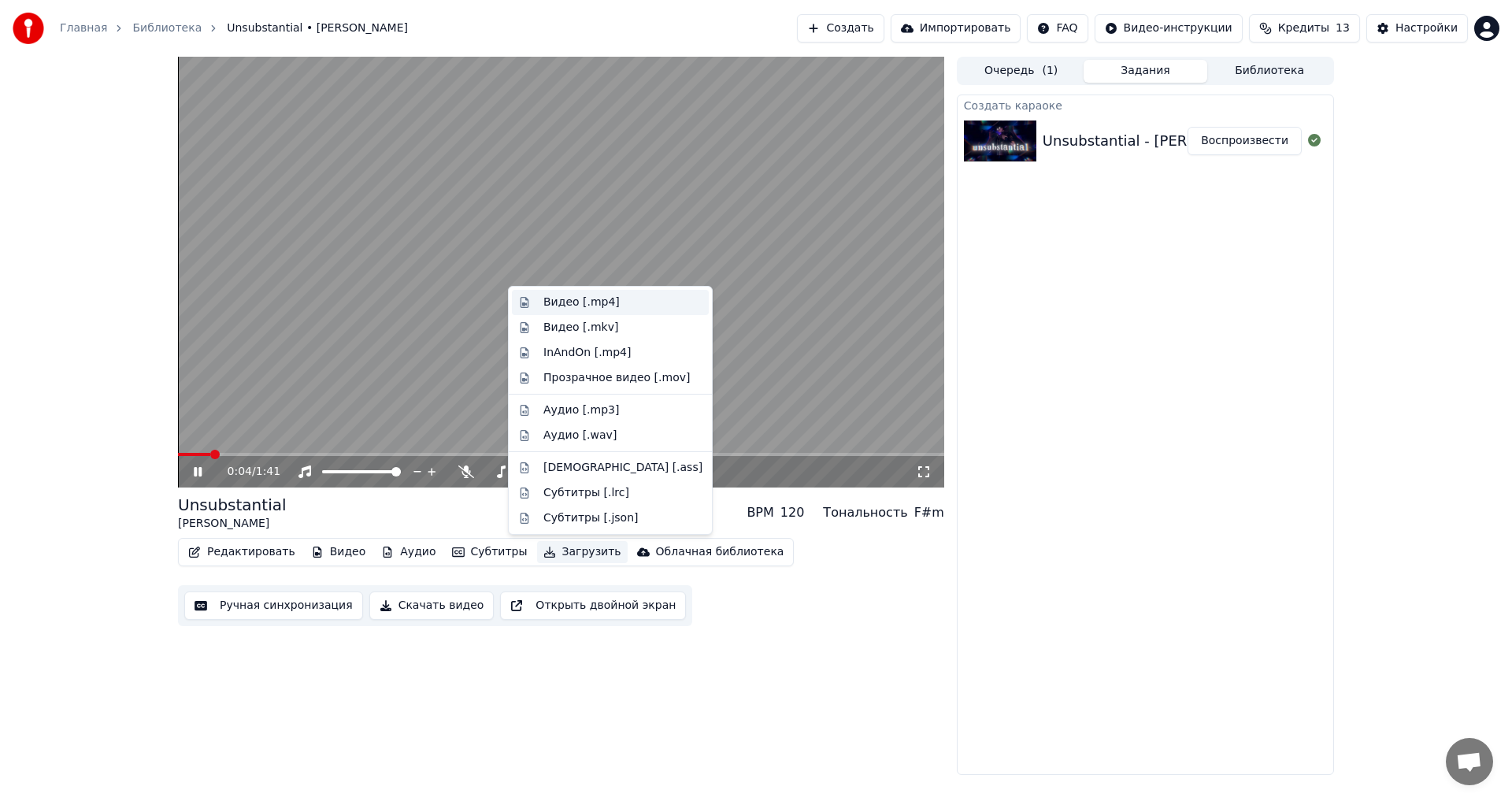
click at [571, 303] on div "Видео [.mp4]" at bounding box center [581, 302] width 76 height 16
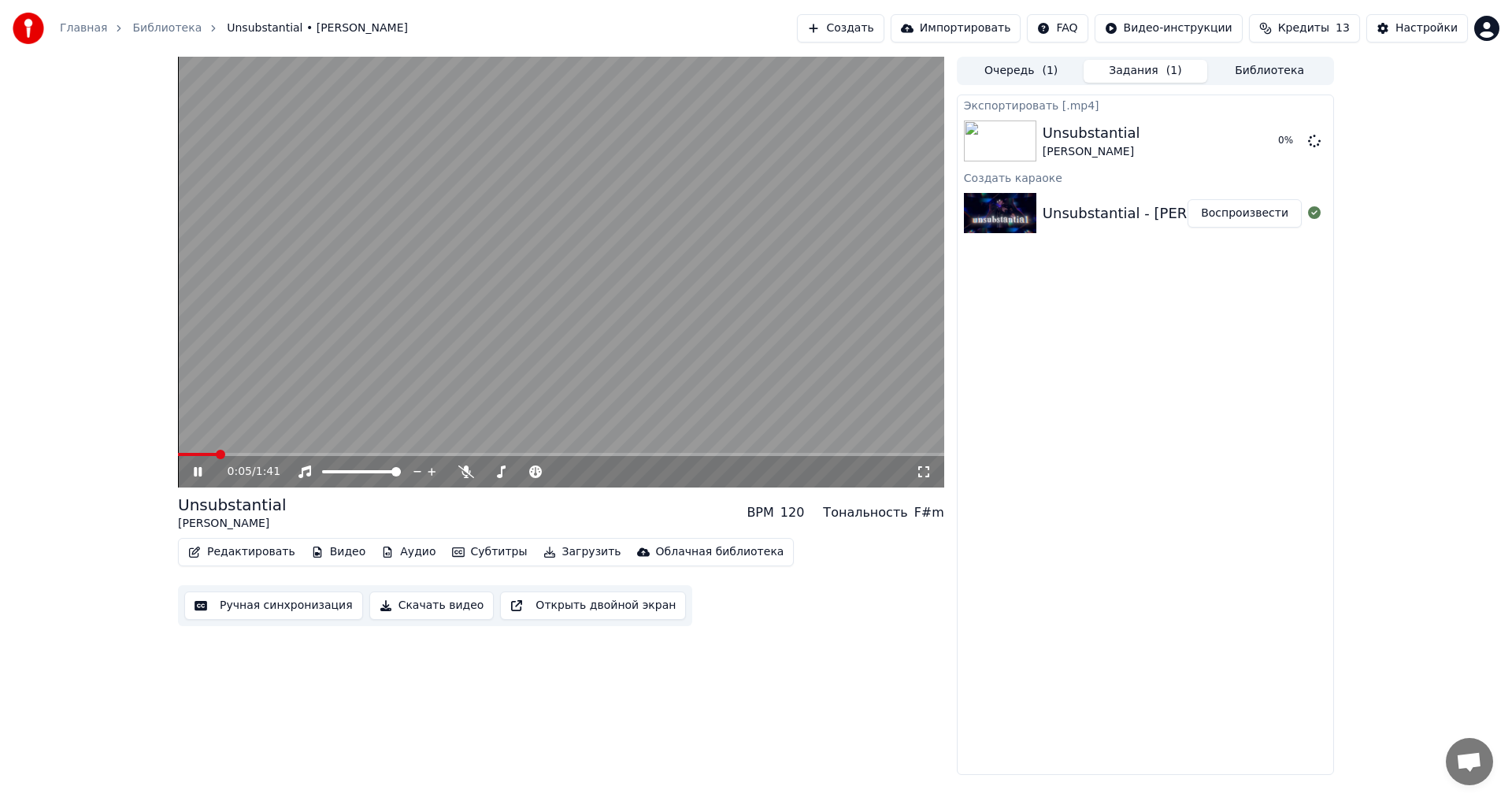
click at [464, 365] on video at bounding box center [561, 272] width 767 height 431
click at [1267, 138] on button "Показать" at bounding box center [1262, 141] width 82 height 29
